Goal: Information Seeking & Learning: Learn about a topic

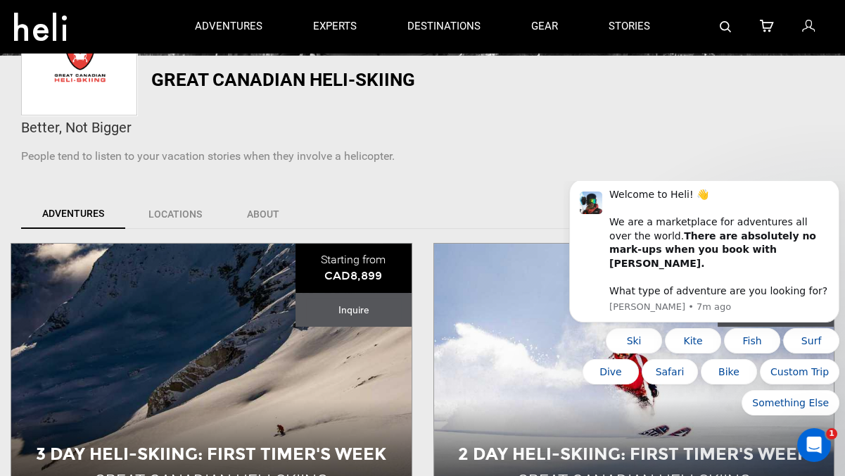
scroll to position [211, 0]
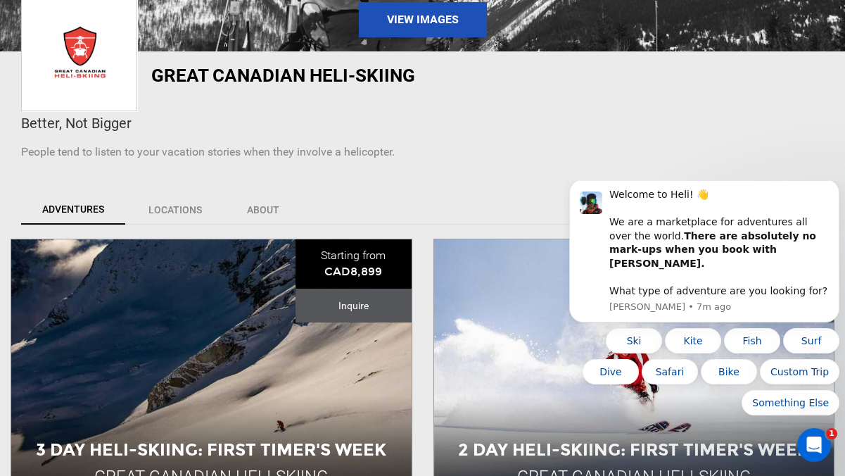
click at [503, 160] on div "Better, Not Bigger People tend to listen to your vacation stories when they inv…" at bounding box center [423, 133] width 824 height 68
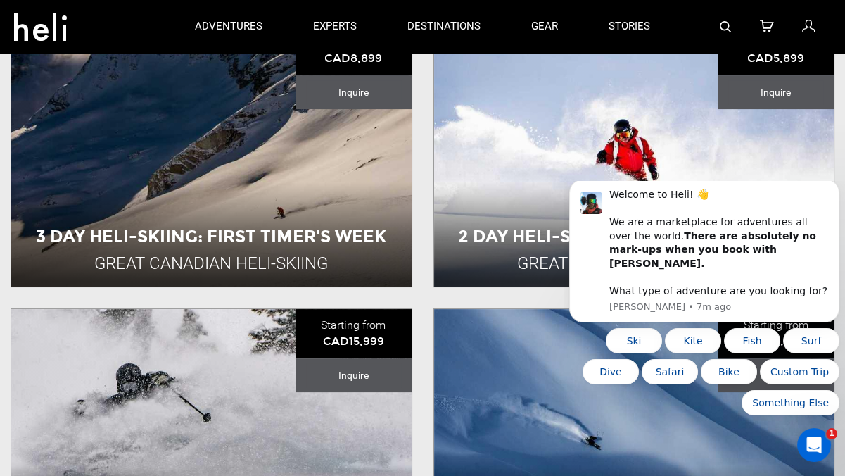
scroll to position [422, 0]
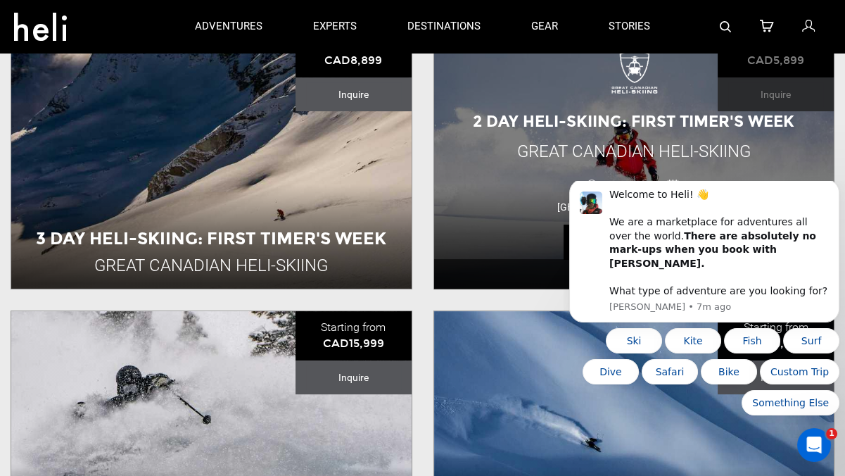
click at [507, 130] on div "2 Day Heli-skiing: First Timer's Week" at bounding box center [633, 121] width 329 height 22
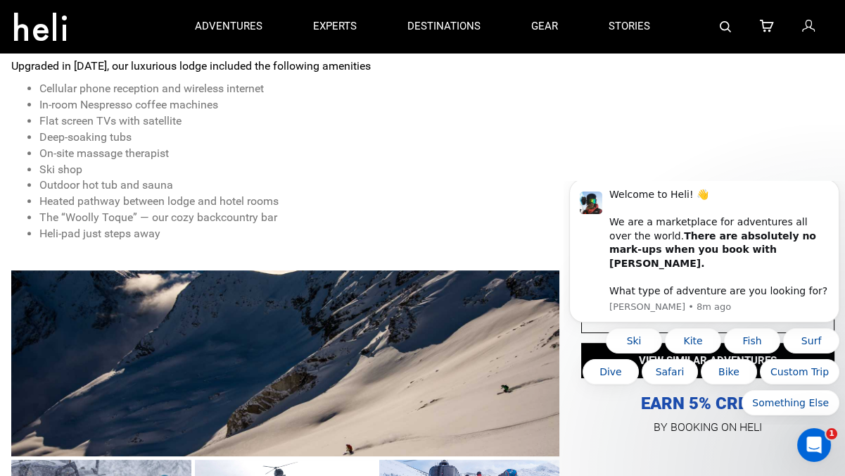
scroll to position [493, 0]
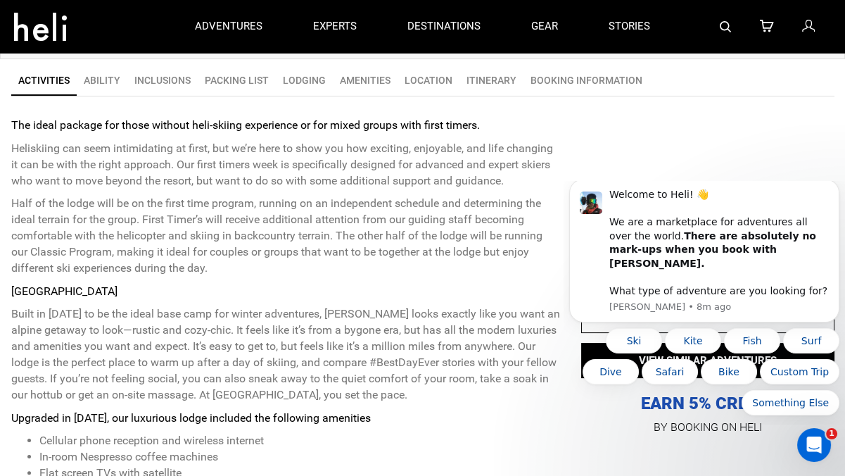
click at [290, 79] on link "Lodging" at bounding box center [304, 80] width 57 height 28
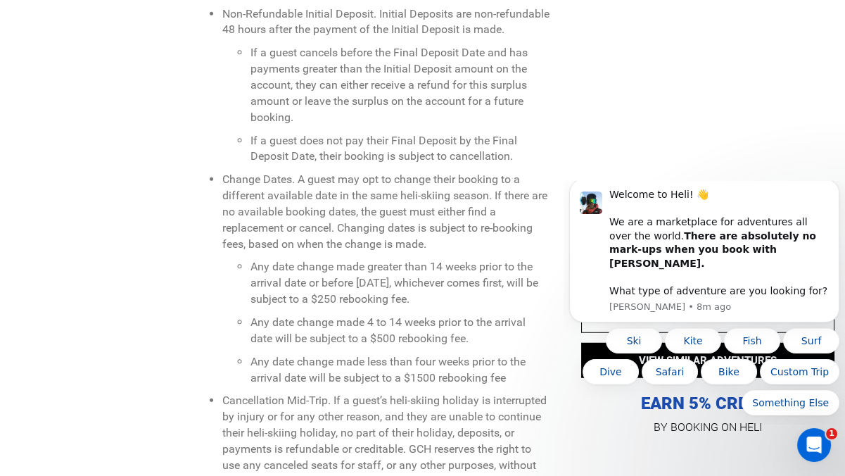
scroll to position [5393, 0]
